Goal: Task Accomplishment & Management: Use online tool/utility

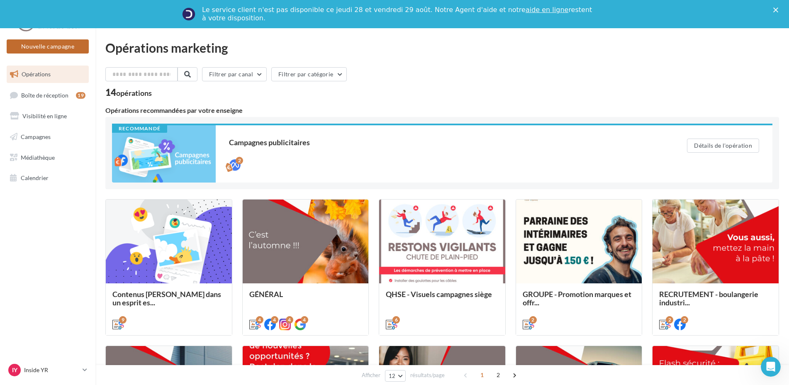
click at [60, 49] on button "Nouvelle campagne" at bounding box center [48, 46] width 82 height 14
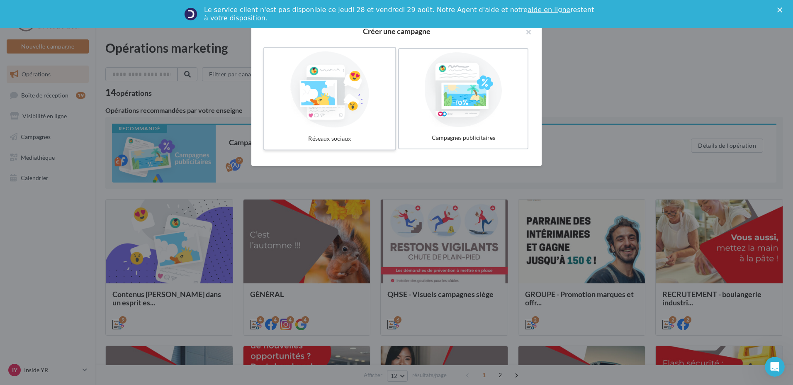
click at [359, 105] on div at bounding box center [329, 89] width 124 height 76
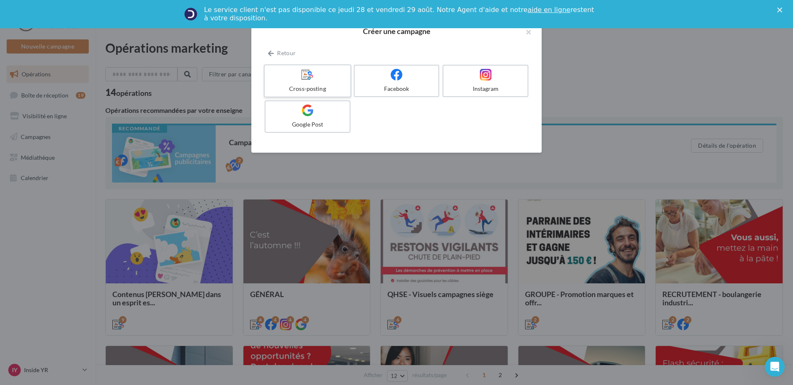
click at [306, 81] on span at bounding box center [307, 74] width 12 height 13
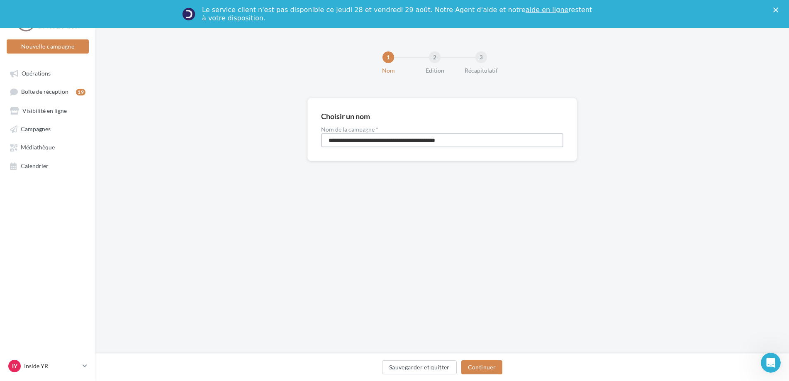
drag, startPoint x: 487, startPoint y: 140, endPoint x: 217, endPoint y: 150, distance: 270.1
click at [217, 150] on div "**********" at bounding box center [441, 143] width 693 height 90
type input "**********"
click at [494, 364] on button "Continuer" at bounding box center [481, 367] width 41 height 14
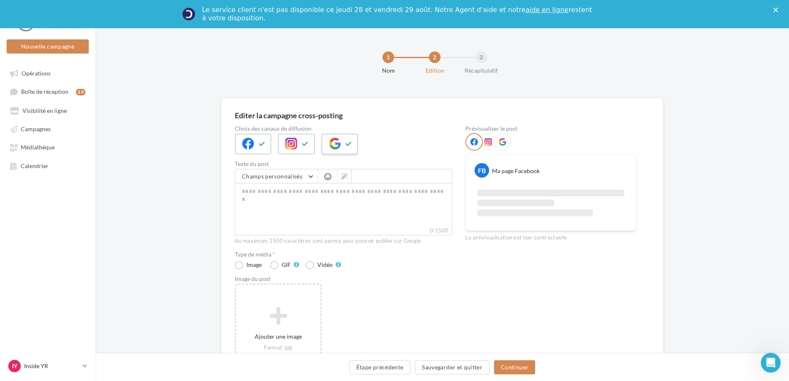
click at [343, 142] on div at bounding box center [339, 144] width 36 height 21
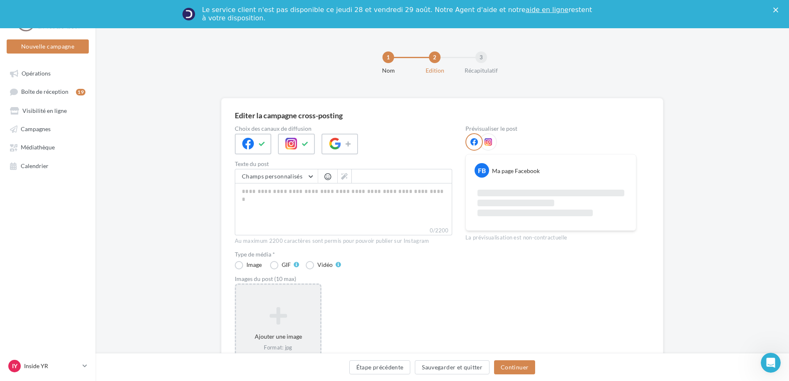
click at [298, 318] on icon at bounding box center [278, 316] width 78 height 20
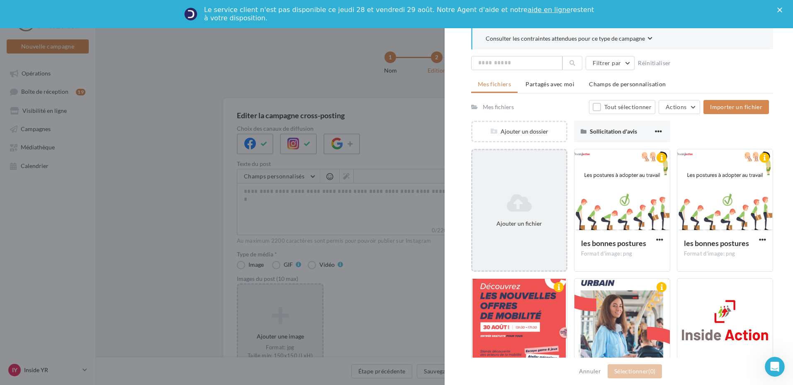
click at [530, 194] on icon at bounding box center [519, 203] width 87 height 20
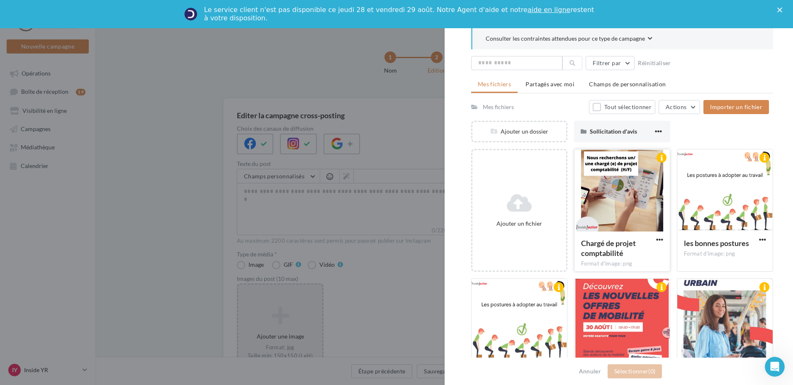
click at [598, 178] on div at bounding box center [621, 190] width 95 height 83
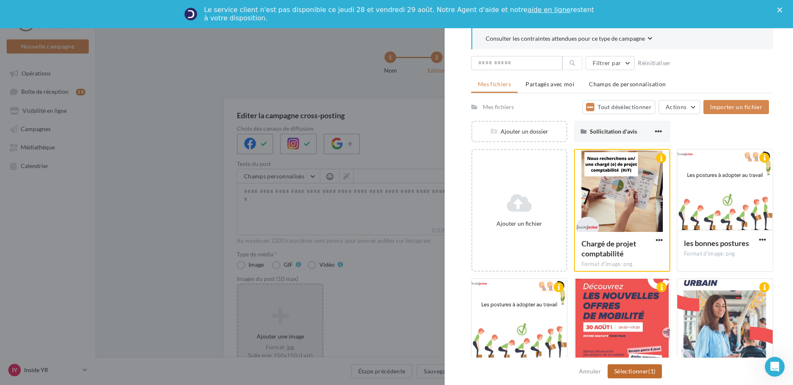
click at [633, 370] on button "Sélectionner (1)" at bounding box center [634, 371] width 54 height 14
